Goal: Navigation & Orientation: Understand site structure

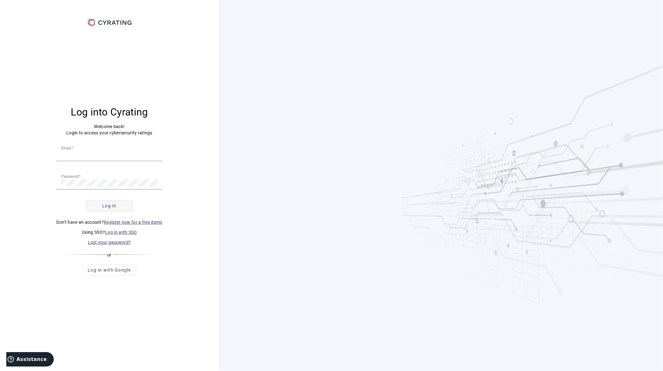
type input "[EMAIL_ADDRESS][DOMAIN_NAME]"
click at [108, 205] on span "Log in" at bounding box center [109, 205] width 14 height 6
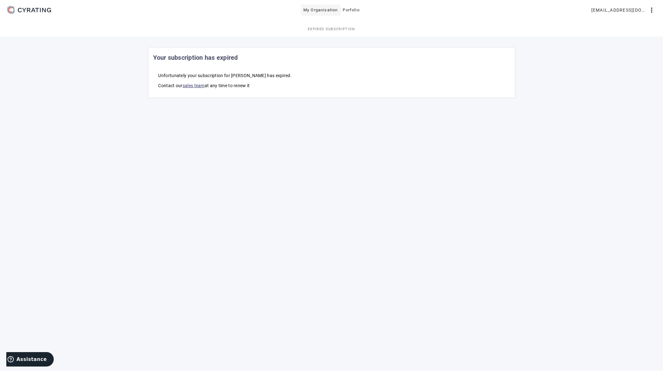
click at [331, 13] on span "My Organisation" at bounding box center [320, 10] width 34 height 10
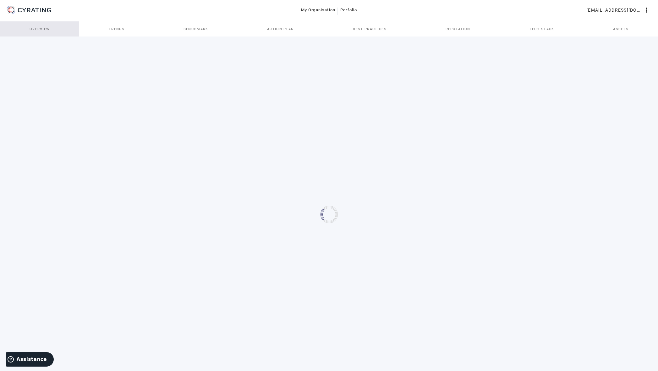
click at [43, 31] on span "Overview" at bounding box center [40, 28] width 20 height 15
click at [113, 29] on span "Trends" at bounding box center [117, 28] width 16 height 3
click at [287, 28] on span "Action Plan" at bounding box center [282, 28] width 27 height 3
click at [644, 13] on mat-icon "more_vert" at bounding box center [647, 10] width 8 height 8
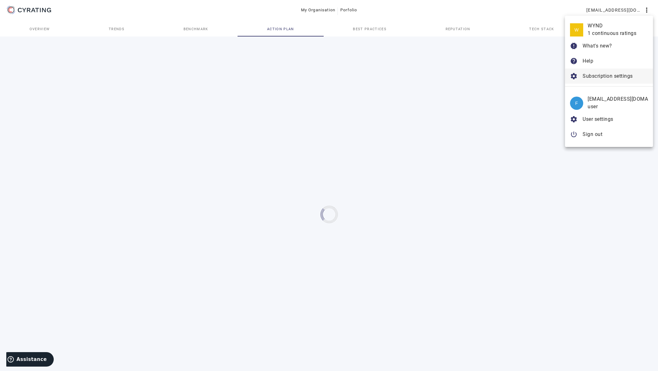
click at [615, 79] on span "Subscription settings" at bounding box center [608, 76] width 50 height 6
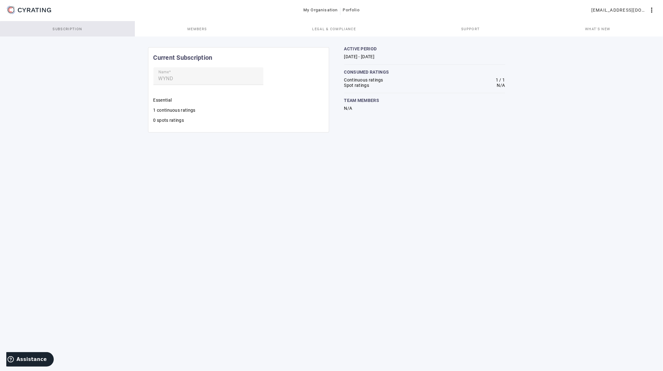
click at [71, 31] on span "Subscription" at bounding box center [67, 28] width 30 height 15
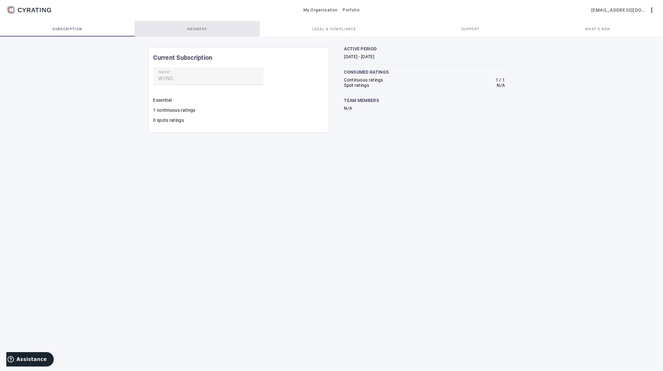
click at [194, 32] on span "Members" at bounding box center [196, 28] width 19 height 15
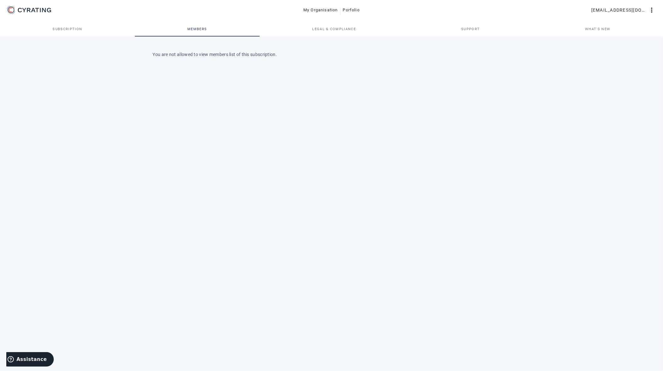
click at [306, 33] on link "Legal & Compliance" at bounding box center [334, 28] width 149 height 15
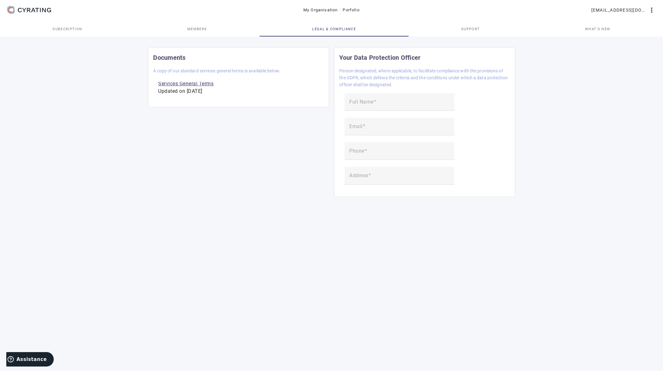
click at [466, 25] on span "Support" at bounding box center [470, 28] width 19 height 15
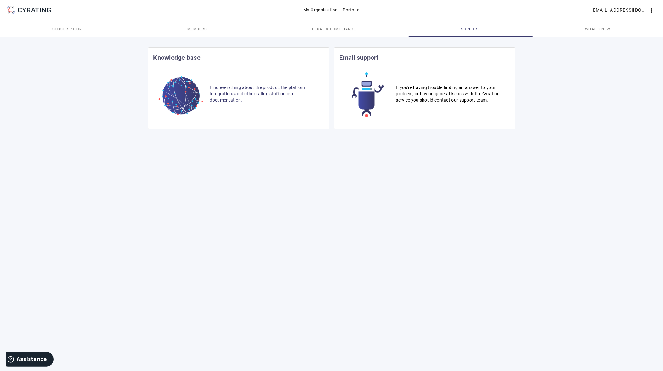
click at [599, 32] on span "What's new" at bounding box center [597, 28] width 25 height 15
